Goal: Transaction & Acquisition: Purchase product/service

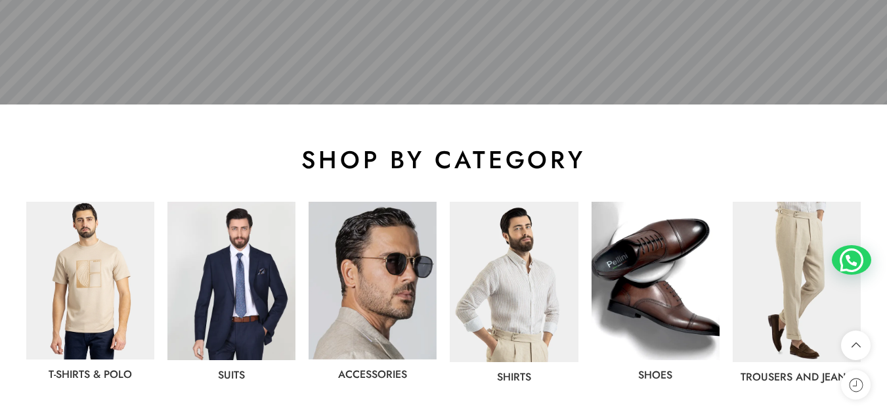
scroll to position [563, 0]
click at [542, 281] on img at bounding box center [514, 281] width 128 height 160
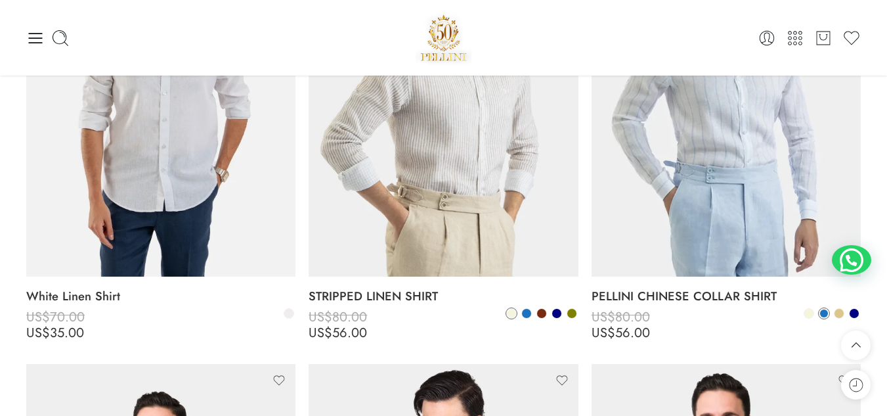
scroll to position [745, 0]
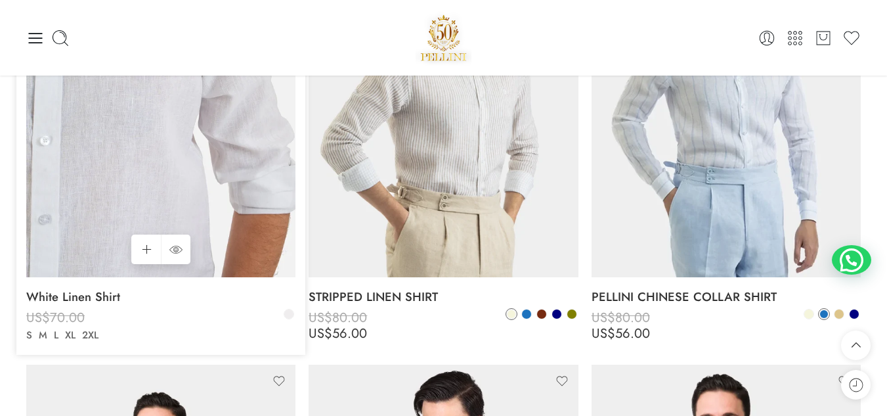
click at [178, 175] on img at bounding box center [160, 97] width 269 height 359
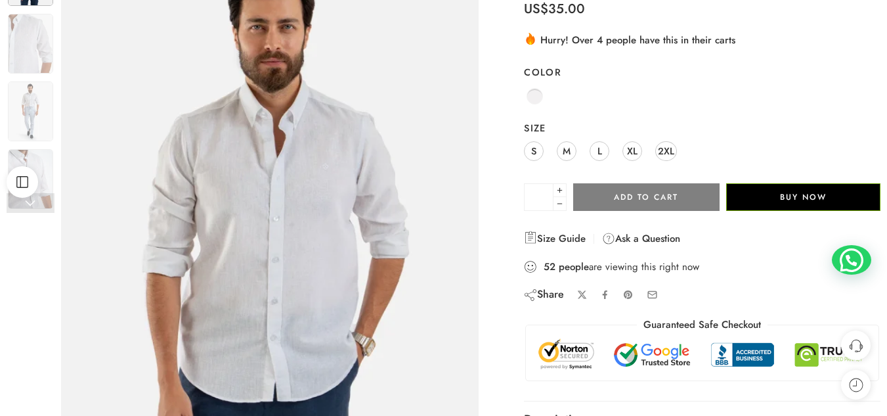
scroll to position [150, 0]
